Goal: Check status: Check status

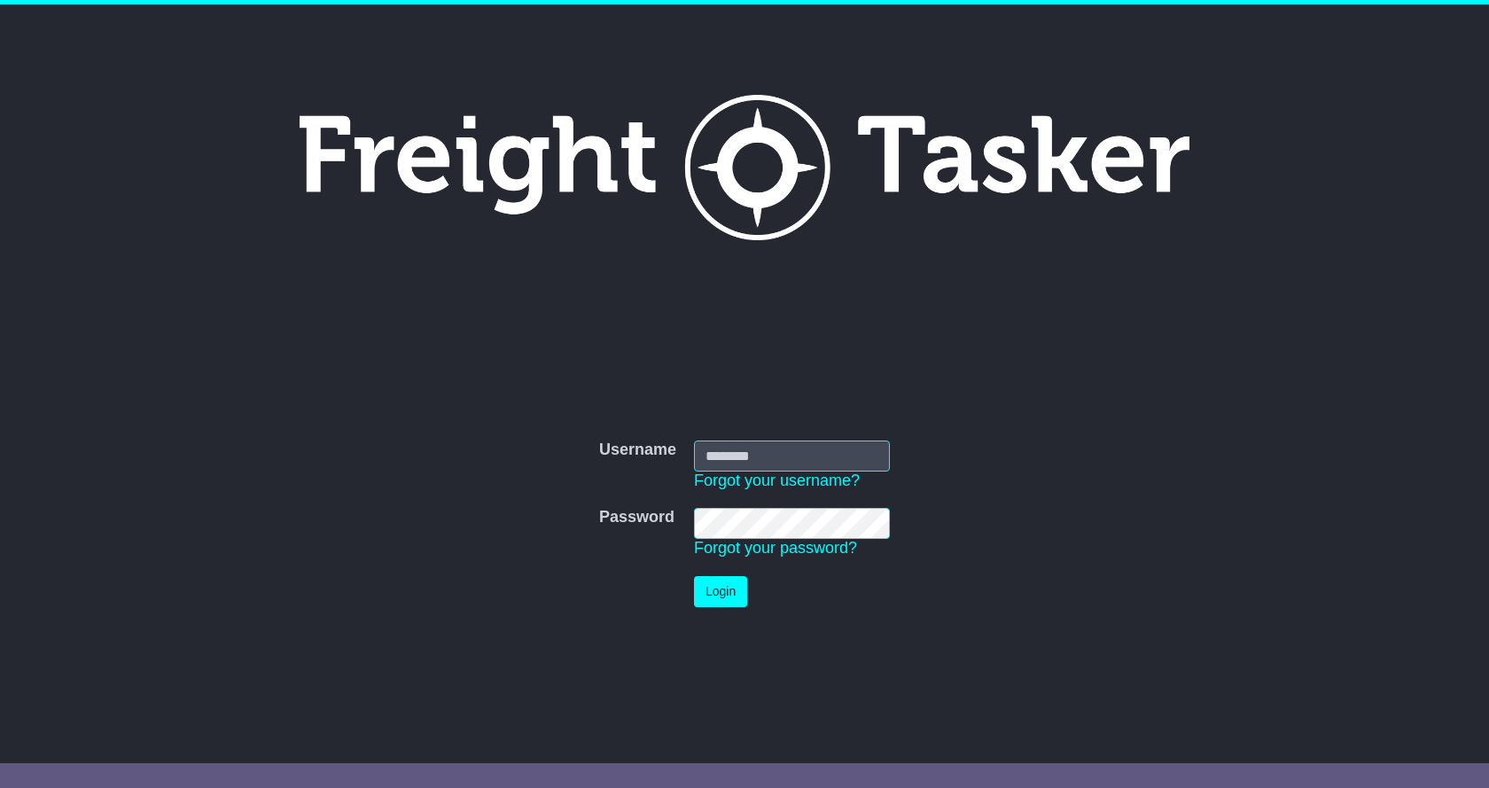
type input "**********"
click at [728, 592] on button "Login" at bounding box center [720, 591] width 53 height 31
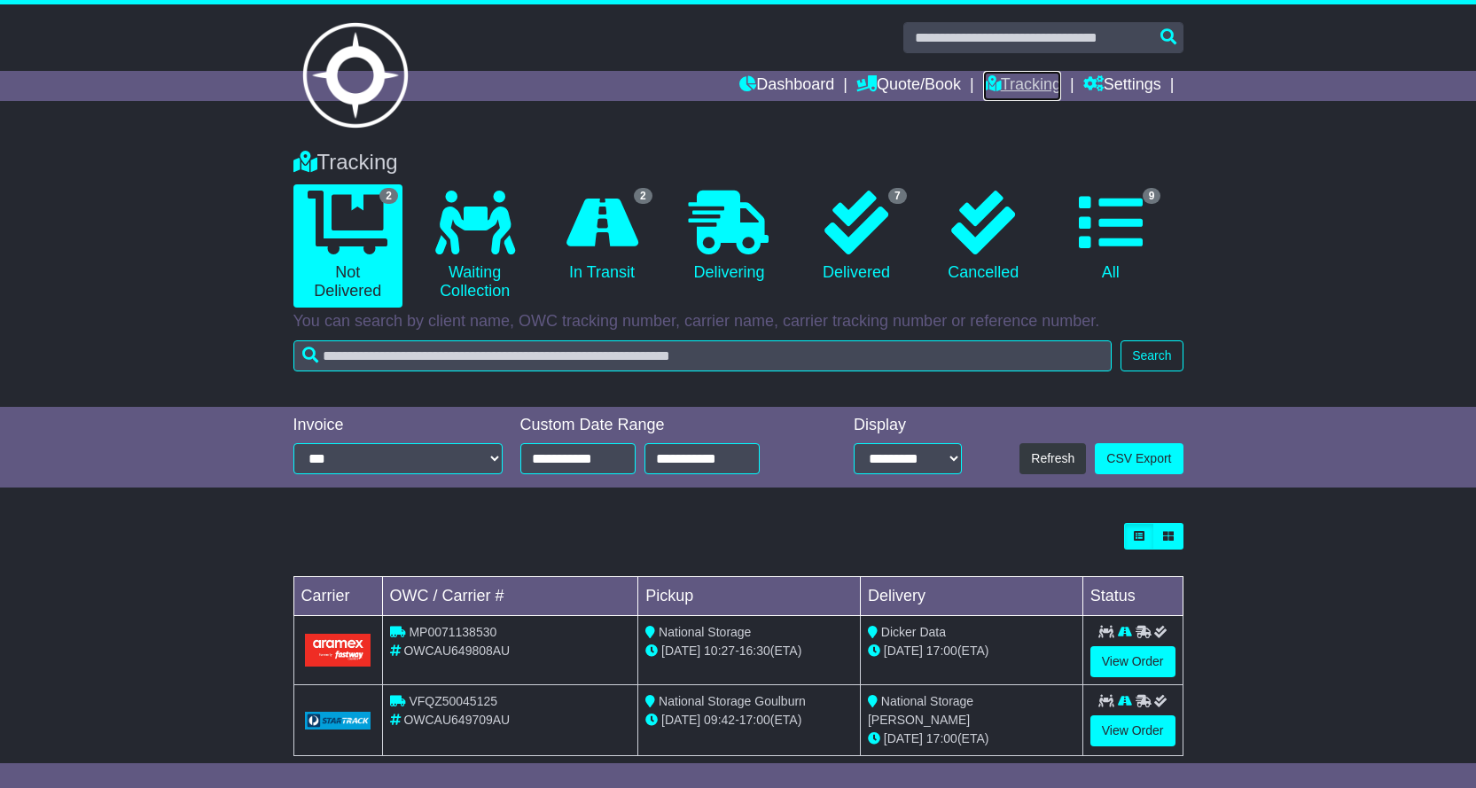
click at [1009, 83] on link "Tracking" at bounding box center [1022, 86] width 78 height 30
click at [1106, 260] on link "9 All" at bounding box center [1110, 236] width 109 height 105
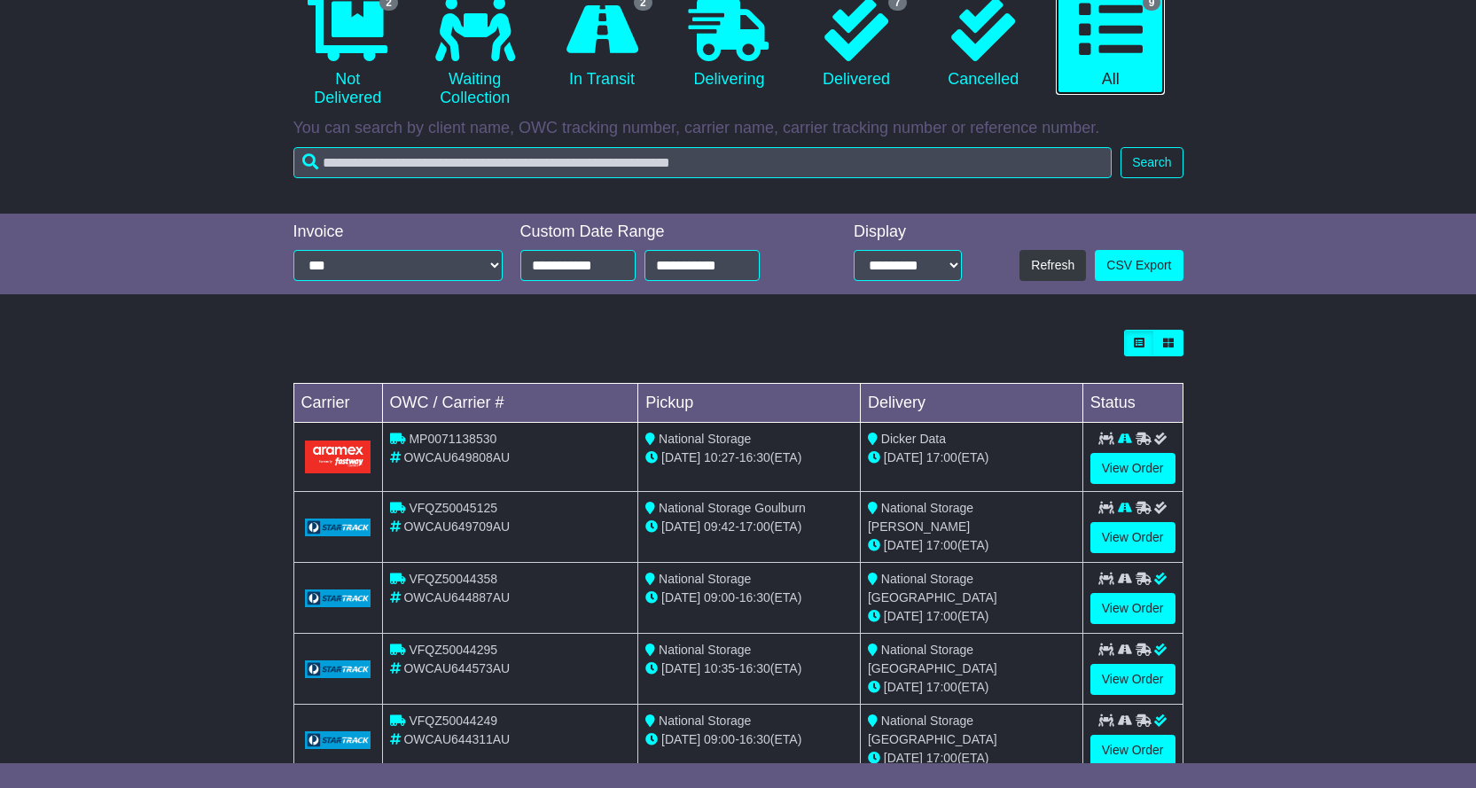
scroll to position [443, 0]
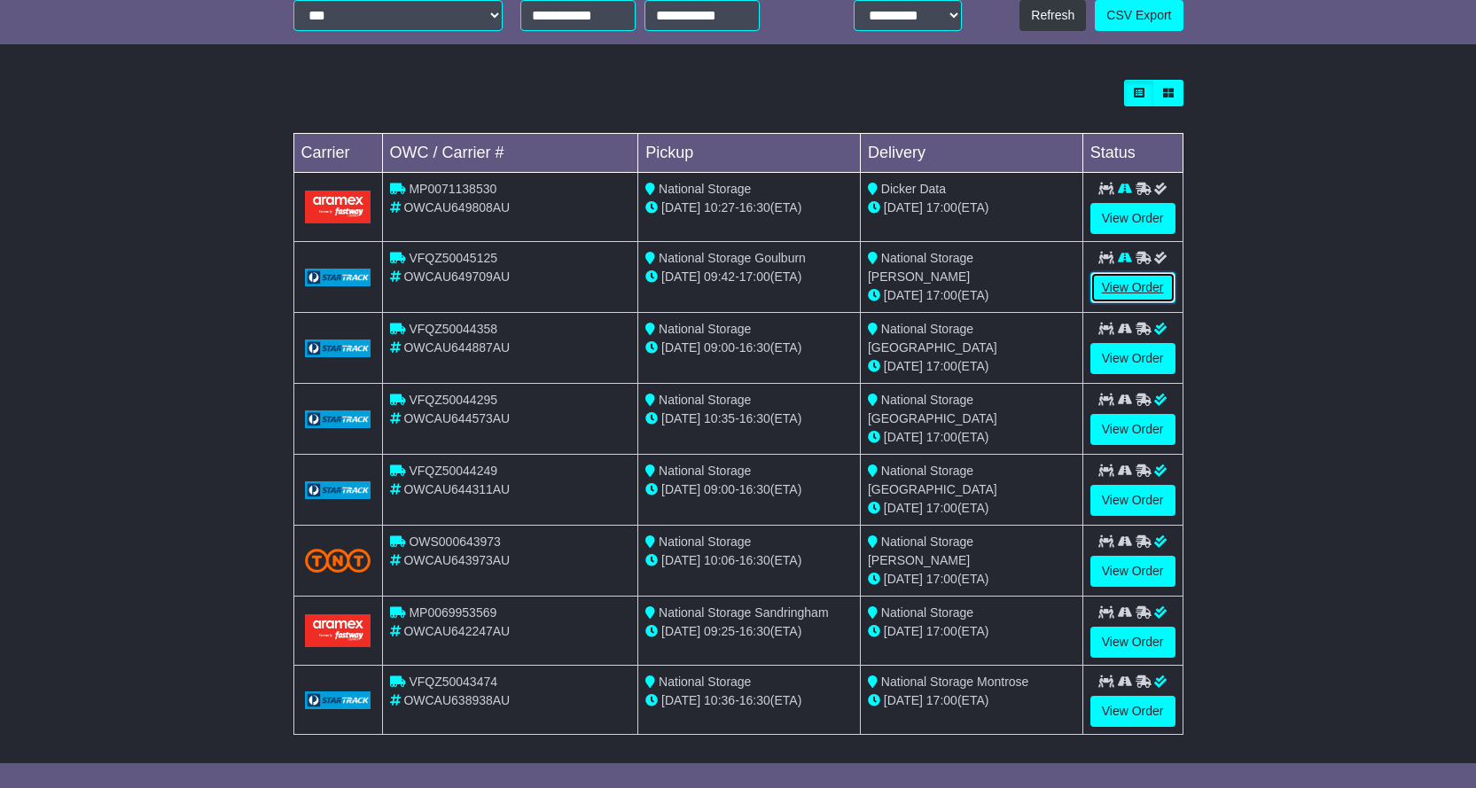
click at [1156, 297] on link "View Order" at bounding box center [1132, 287] width 85 height 31
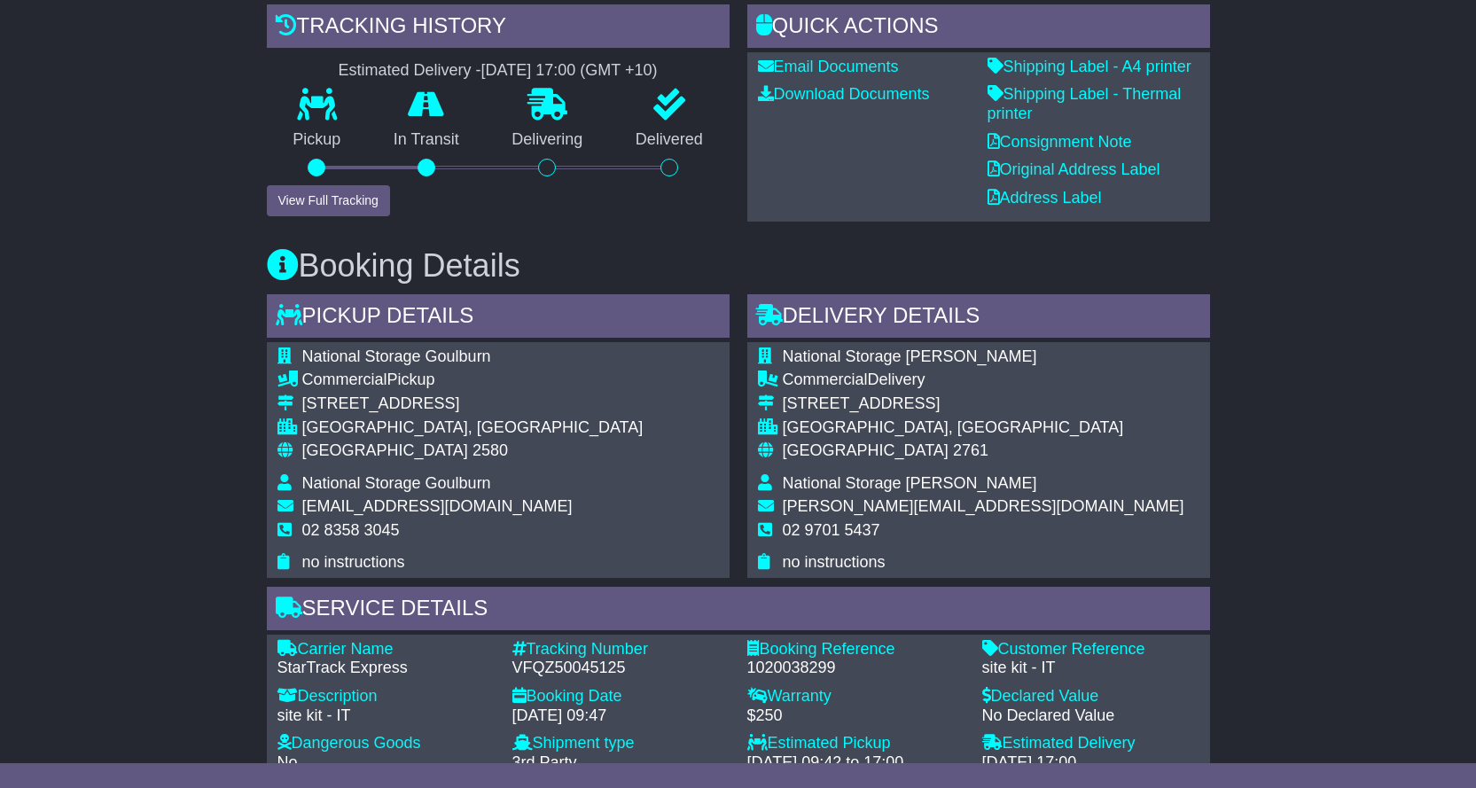
scroll to position [443, 0]
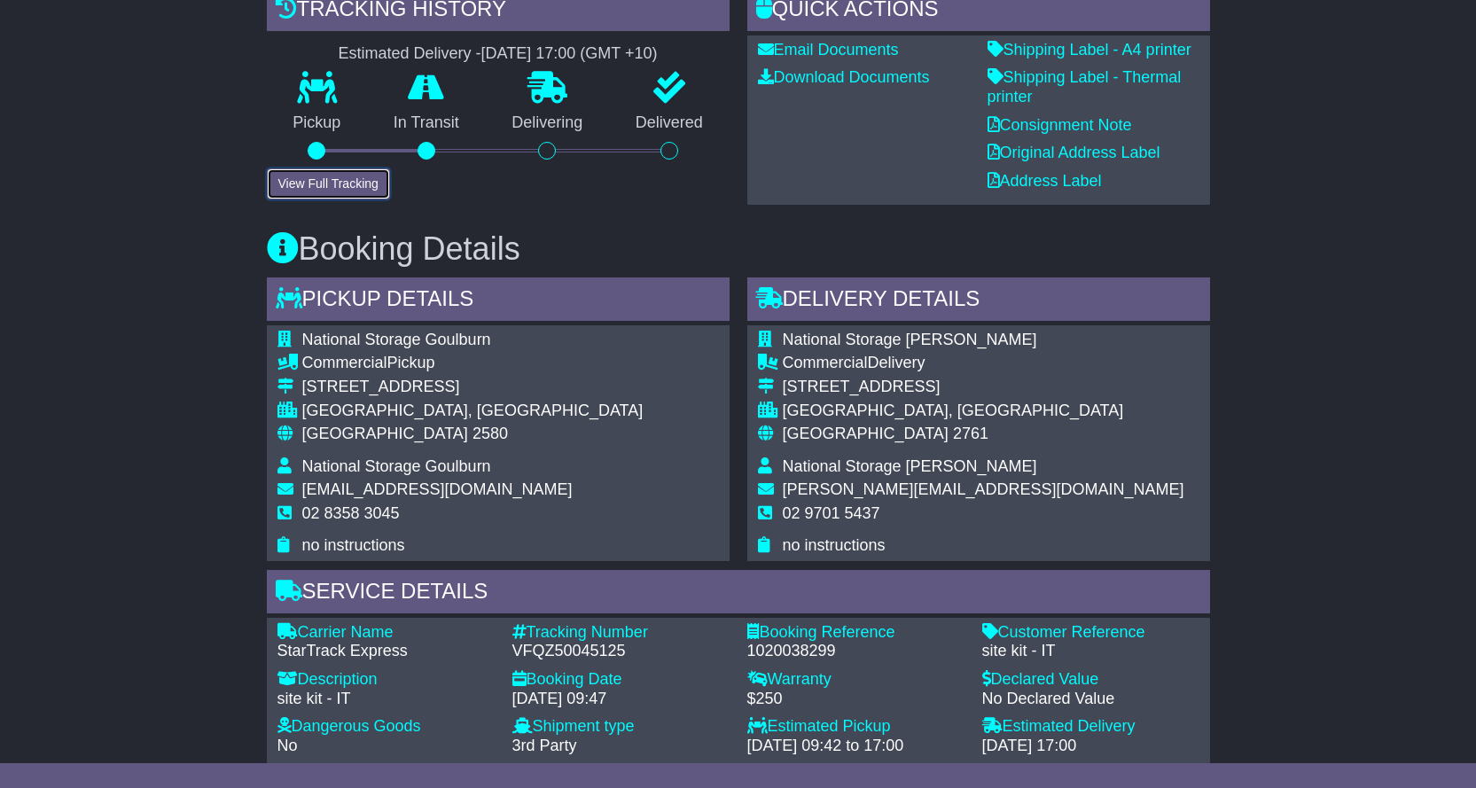
click at [346, 182] on button "View Full Tracking" at bounding box center [328, 183] width 123 height 31
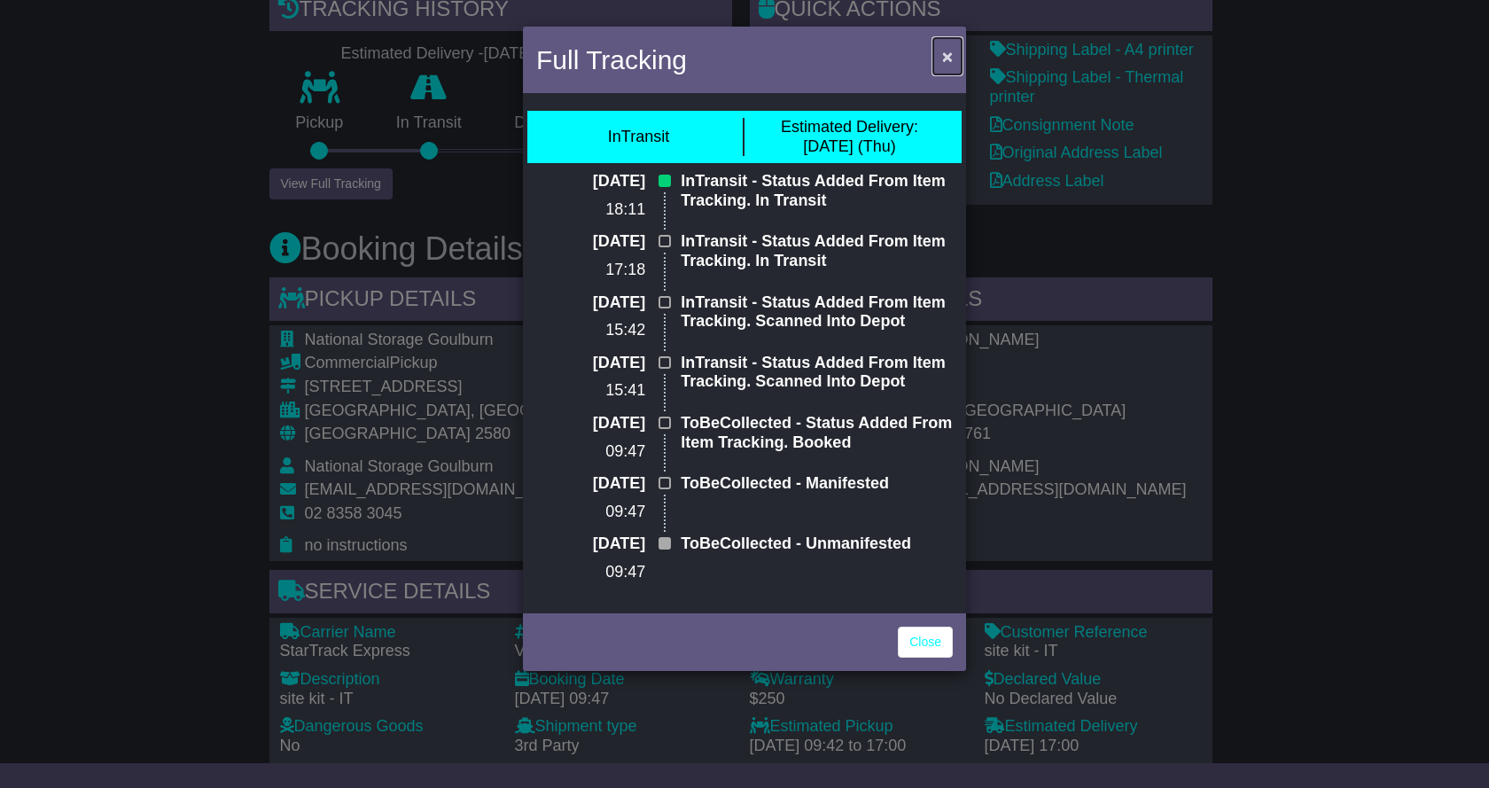
click at [946, 56] on span "×" at bounding box center [947, 56] width 11 height 20
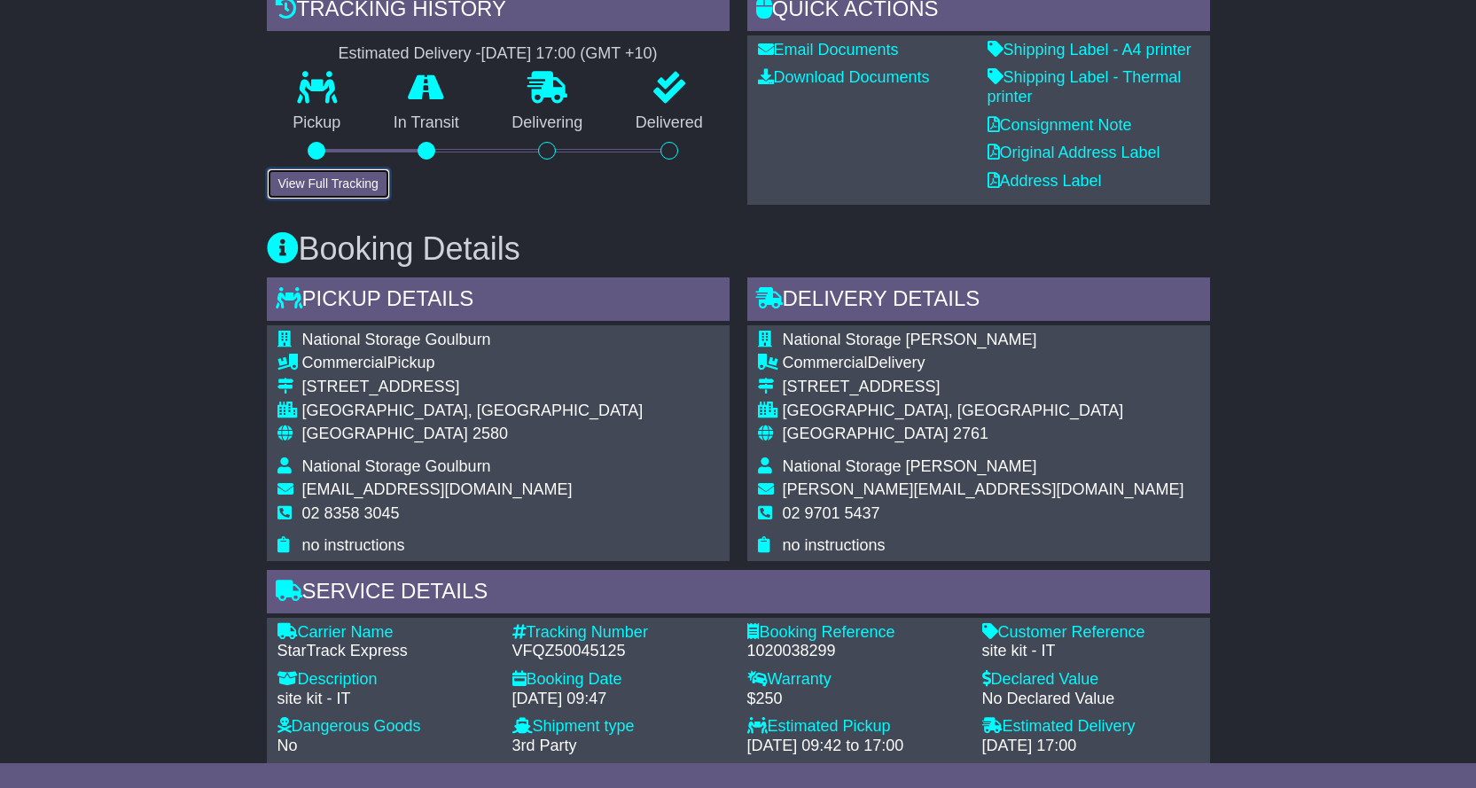
click at [344, 195] on button "View Full Tracking" at bounding box center [328, 183] width 123 height 31
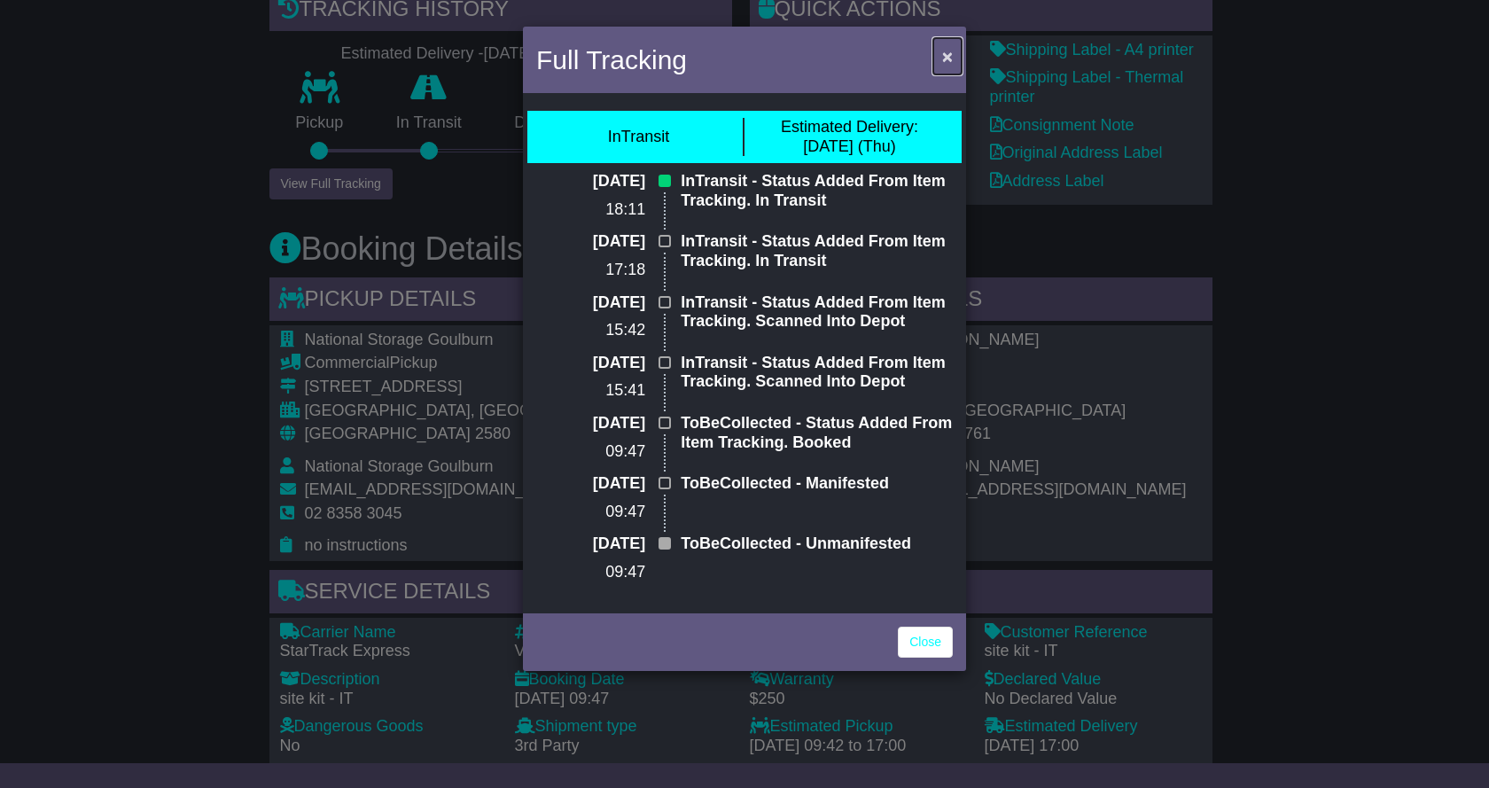
click at [947, 51] on span "×" at bounding box center [947, 56] width 11 height 20
